Goal: Information Seeking & Learning: Learn about a topic

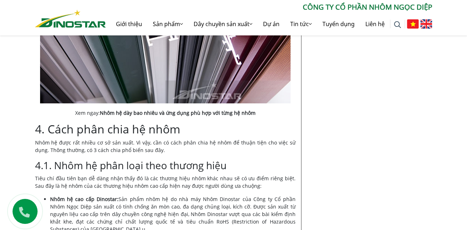
scroll to position [1168, 0]
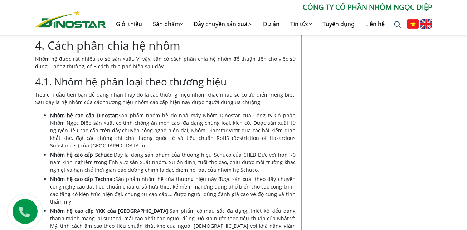
click at [24, 134] on div "Tư vấn | [DATE] Nhôm hệ là gì? Sự khác nhau giữa nhôm hệ và nhôm thường Home » …" at bounding box center [233, 212] width 467 height 2453
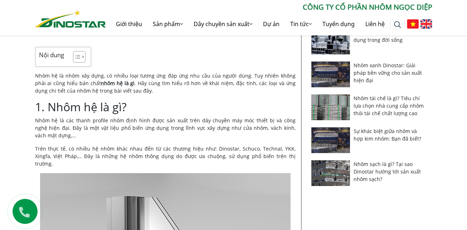
scroll to position [0, 0]
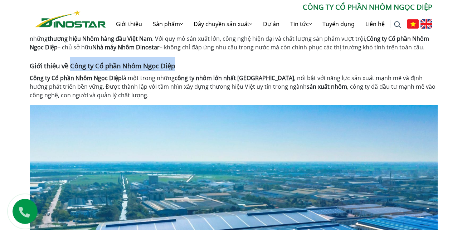
drag, startPoint x: 176, startPoint y: 67, endPoint x: 70, endPoint y: 64, distance: 105.2
click at [70, 64] on span "Giới thiệu về Công ty Cổ phần Nhôm Ngọc Diệp" at bounding box center [102, 65] width 145 height 9
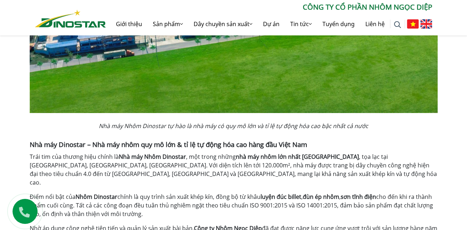
scroll to position [334, 0]
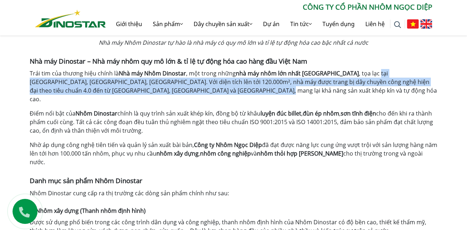
drag, startPoint x: 347, startPoint y: 73, endPoint x: 178, endPoint y: 90, distance: 170.4
click at [178, 90] on p "Trái tim của thương hiệu chính là Nhà máy Nhôm Dinostar , một trong những nhà m…" at bounding box center [234, 86] width 408 height 34
copy p "tại KCN Phố Nối A, Văn Lâm, Hưng Yên. Với diện tích lên tới 120.000m², nhà máy …"
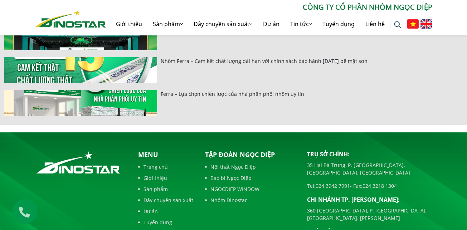
scroll to position [2721, 0]
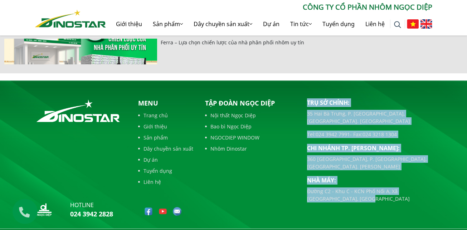
drag, startPoint x: 341, startPoint y: 167, endPoint x: 295, endPoint y: 113, distance: 71.5
click at [306, 98] on div "Trụ sở chính: 35 Hai Bà Trưng, P. Cửa Nam, Tp. Hà Nội Tel: 024 3942 7991 - Fax:…" at bounding box center [369, 159] width 136 height 123
copy div "Trụ sở chính: 35 Hai Bà Trưng, P. Cửa Nam, Tp. Hà Nội Tel: 024 3942 7991 - Fax:…"
